Goal: Task Accomplishment & Management: Manage account settings

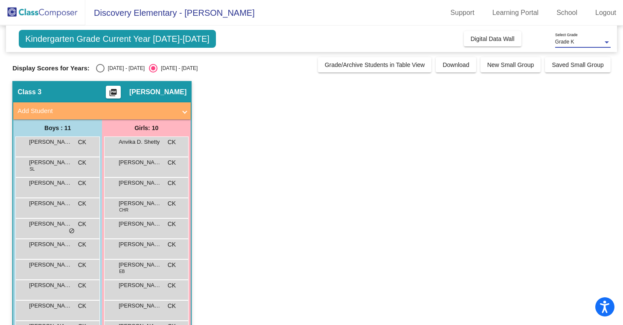
scroll to position [50, 0]
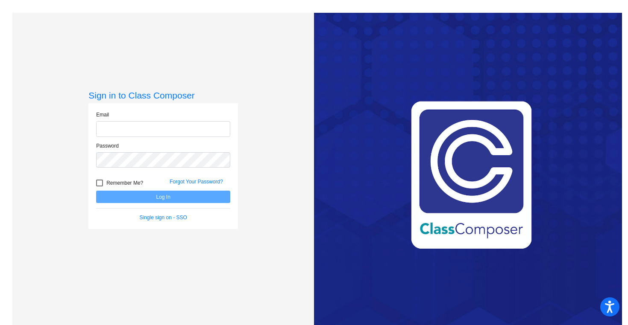
type input "[PERSON_NAME][EMAIL_ADDRESS][PERSON_NAME][DOMAIN_NAME]"
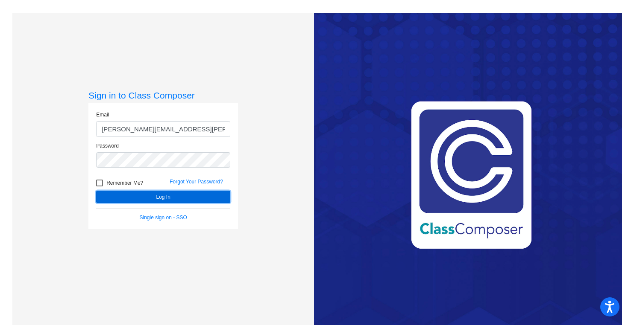
click at [140, 196] on button "Log In" at bounding box center [163, 197] width 134 height 12
